Goal: Task Accomplishment & Management: Complete application form

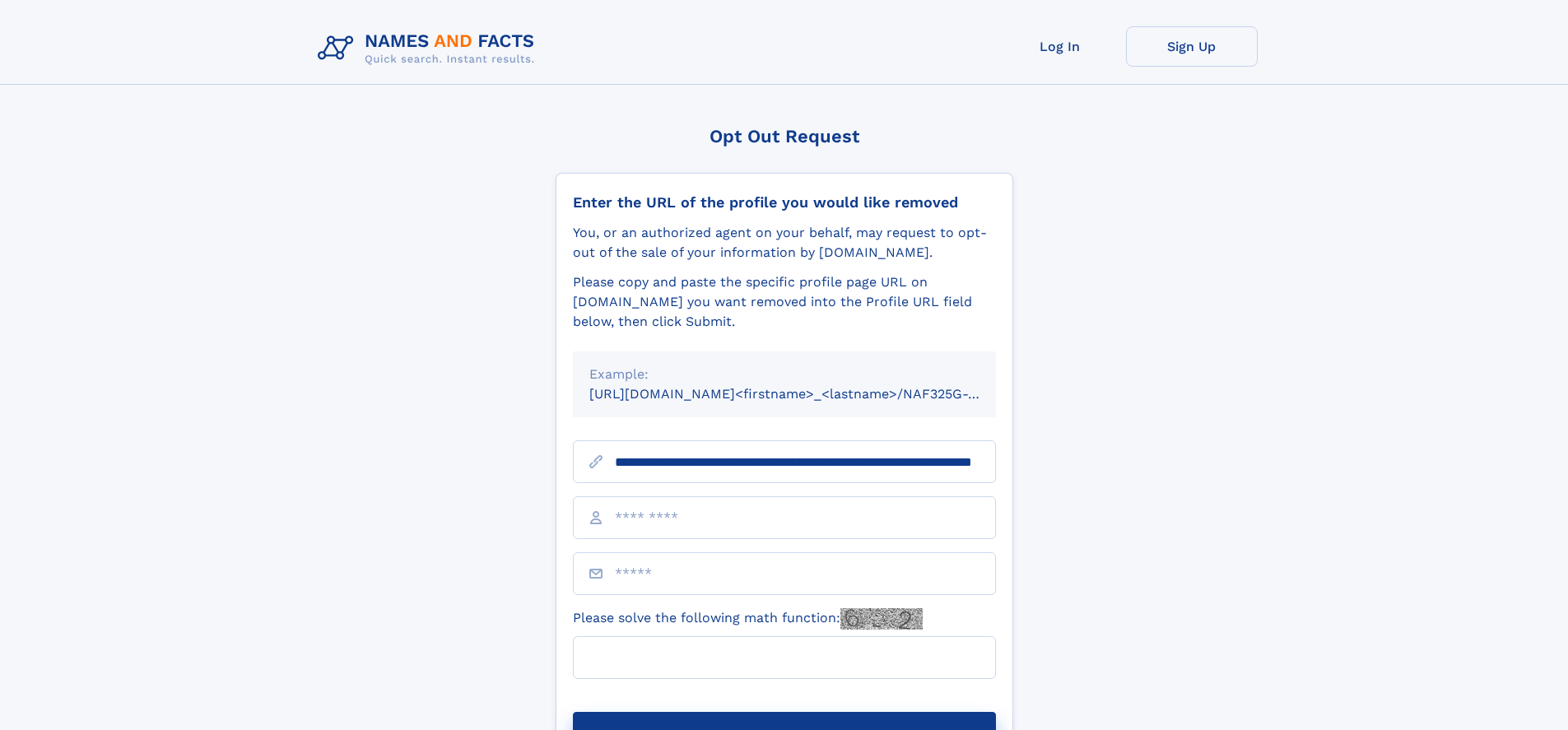
scroll to position [0, 164]
type input "**********"
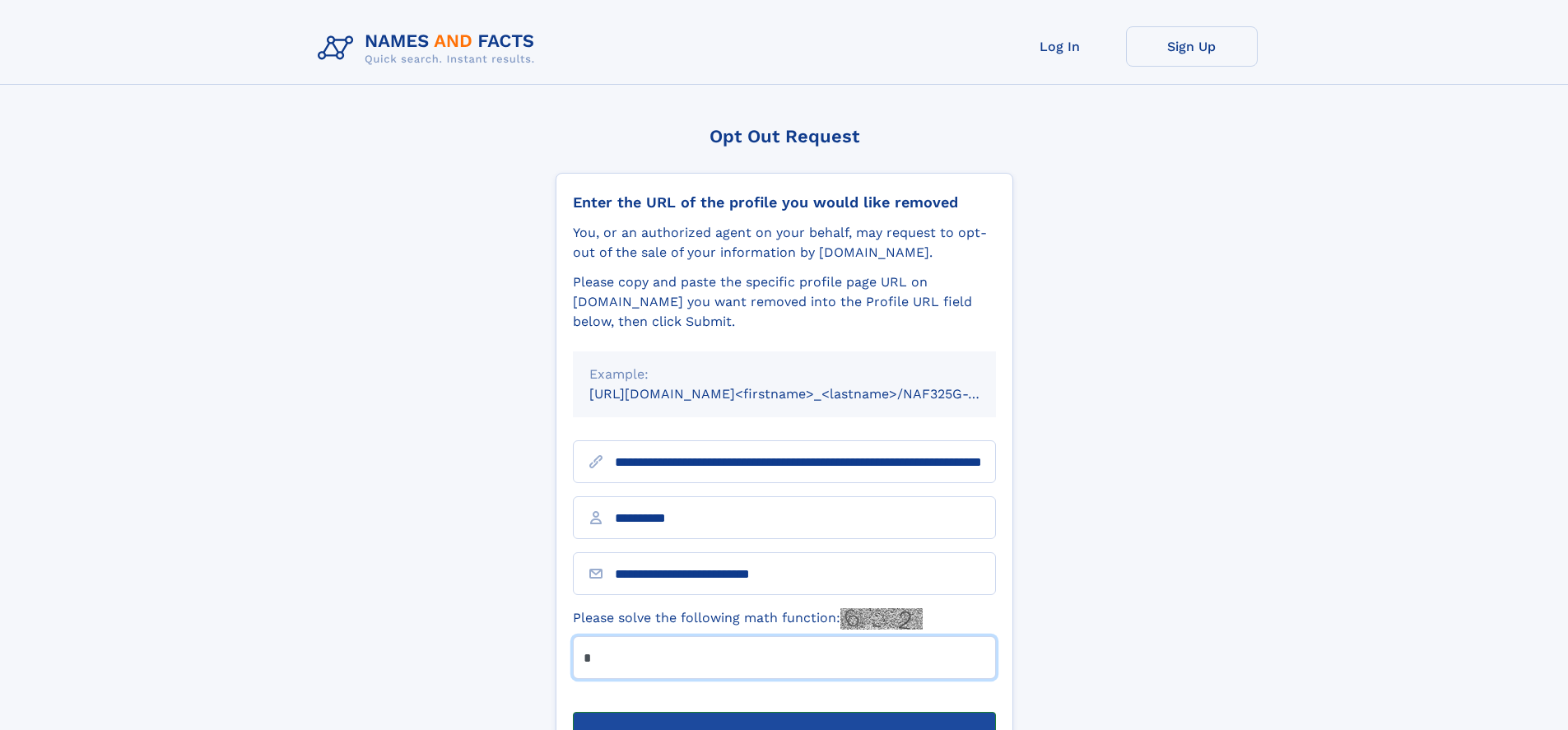
type input "*"
click at [784, 712] on button "Submit Opt Out Request" at bounding box center [785, 738] width 424 height 53
